Goal: Book appointment/travel/reservation

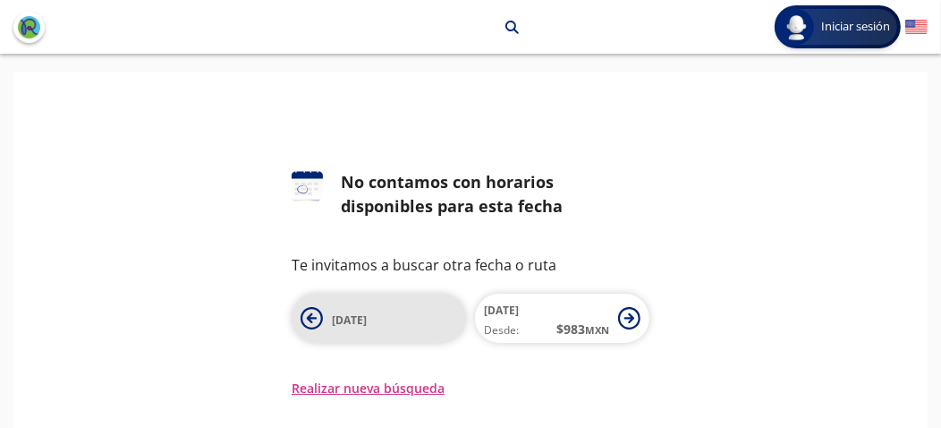
click at [350, 308] on span "[DATE]" at bounding box center [394, 318] width 125 height 21
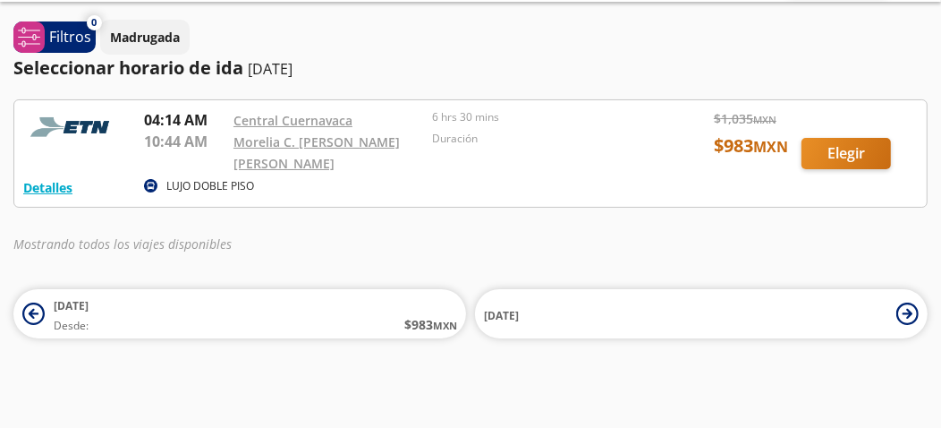
scroll to position [50, 0]
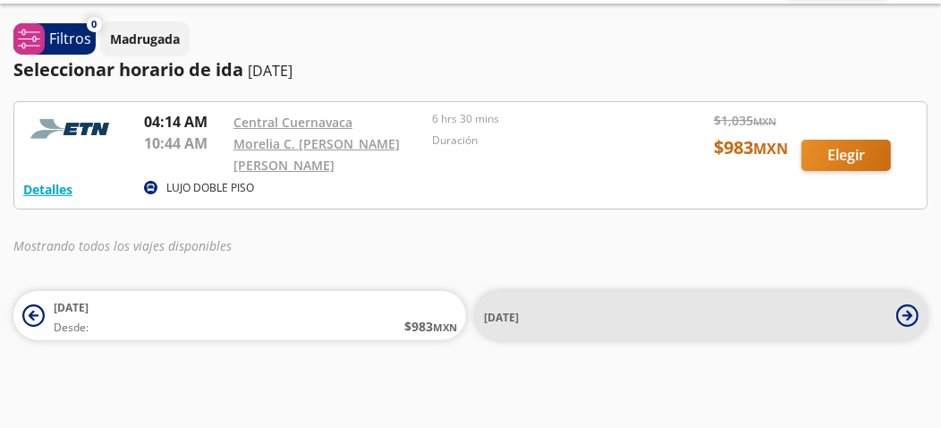
click at [746, 296] on button "[DATE]" at bounding box center [701, 315] width 453 height 49
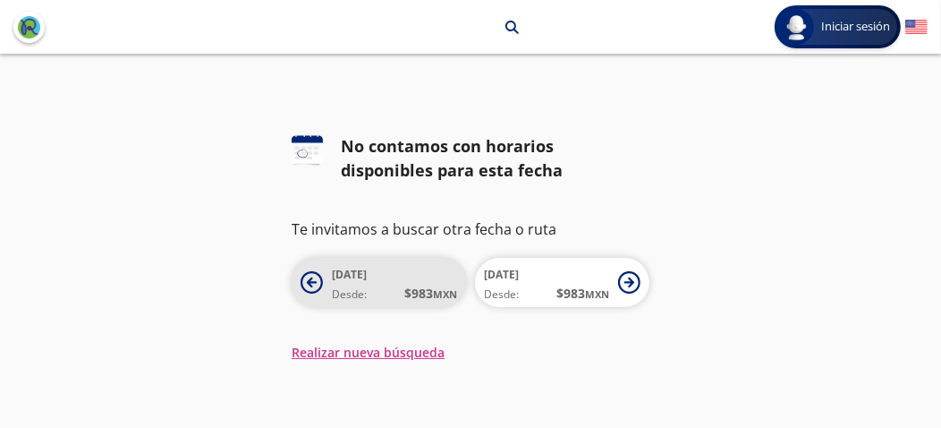
click at [419, 294] on span "$ 983 MXN" at bounding box center [431, 293] width 53 height 19
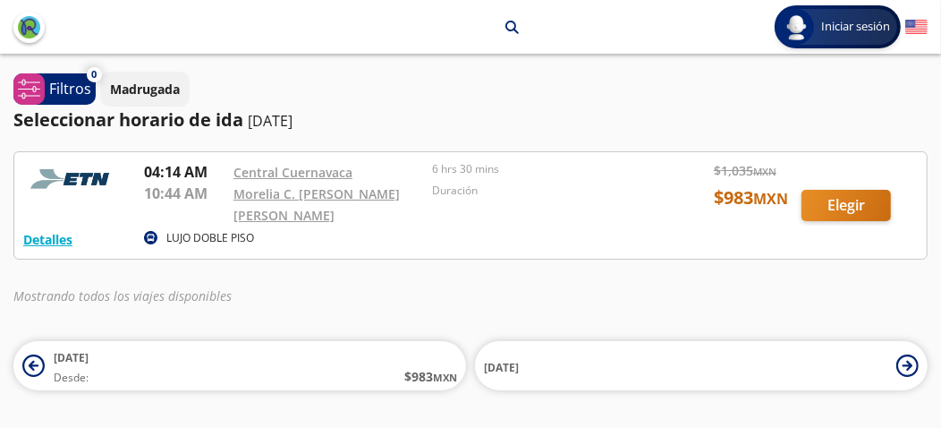
click at [840, 206] on div at bounding box center [470, 205] width 913 height 107
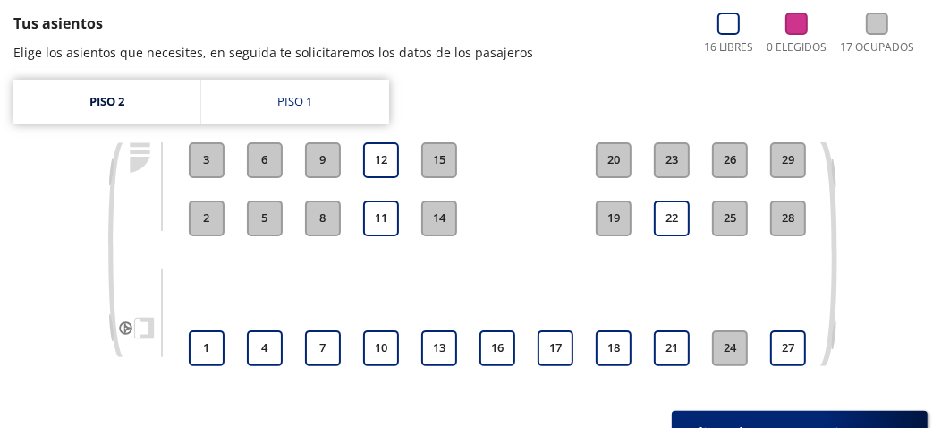
scroll to position [189, 0]
